Goal: Information Seeking & Learning: Stay updated

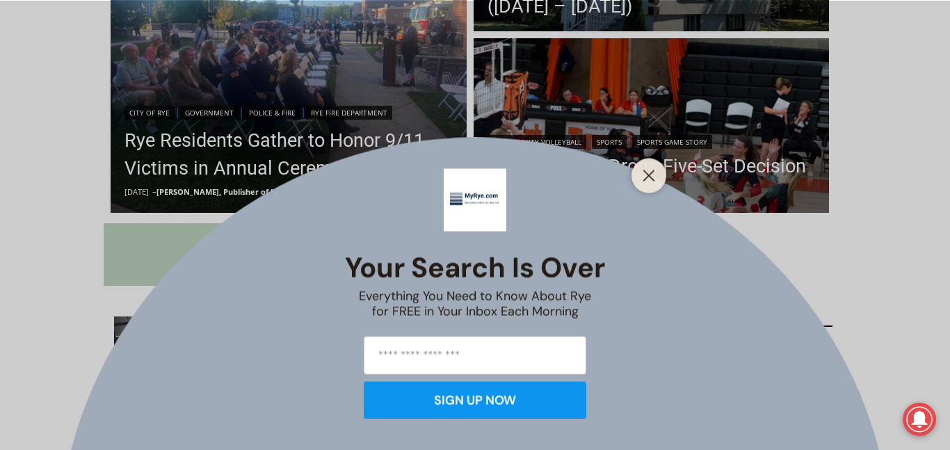
scroll to position [545, 0]
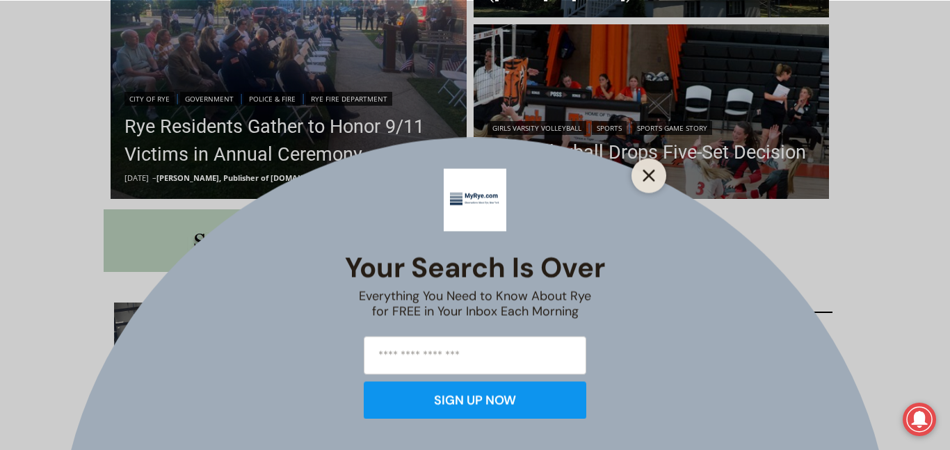
click at [647, 174] on line "Close" at bounding box center [649, 175] width 10 height 10
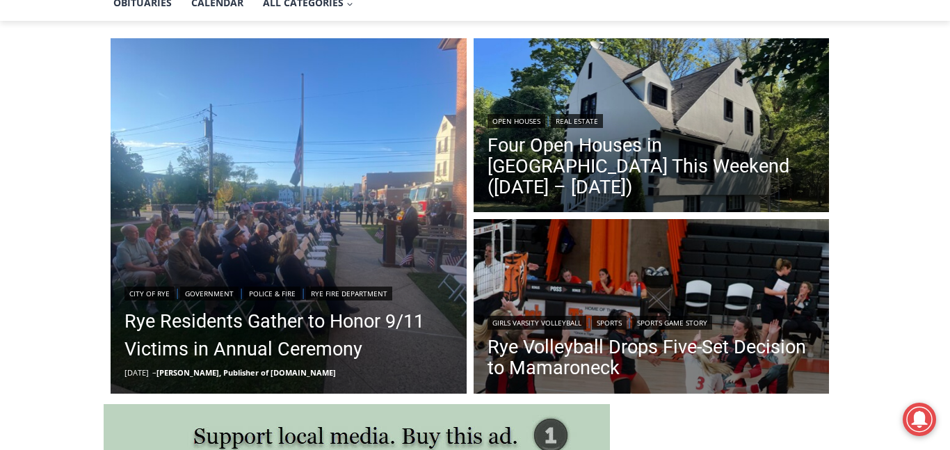
scroll to position [323, 0]
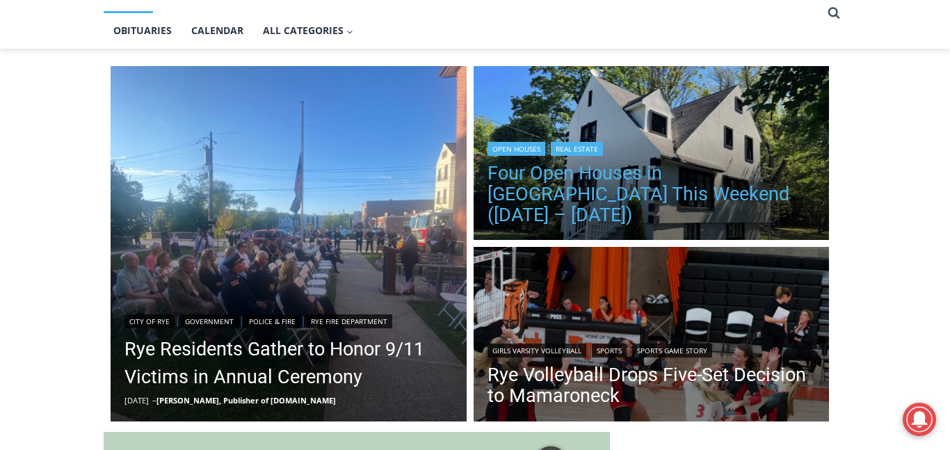
click at [659, 203] on link "Four Open Houses in [GEOGRAPHIC_DATA] This Weekend ([DATE] – [DATE])" at bounding box center [651, 194] width 328 height 63
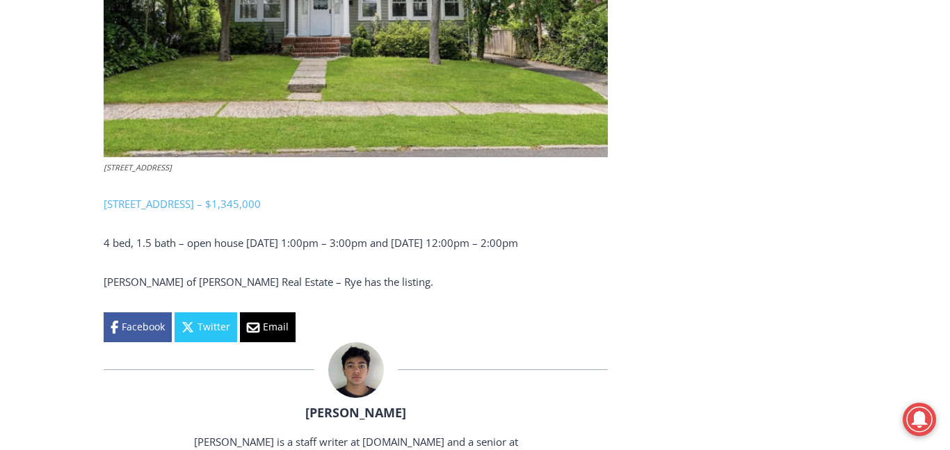
scroll to position [2476, 0]
